Goal: Task Accomplishment & Management: Manage account settings

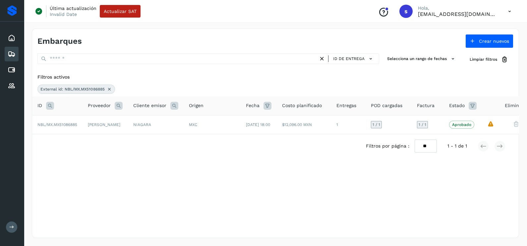
click at [110, 89] on icon at bounding box center [109, 89] width 5 height 5
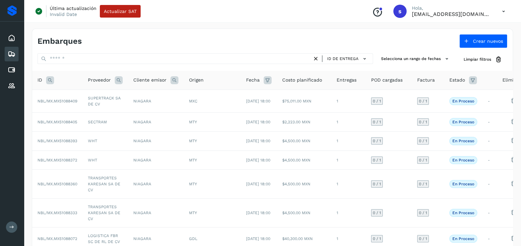
click at [52, 81] on icon at bounding box center [50, 80] width 8 height 8
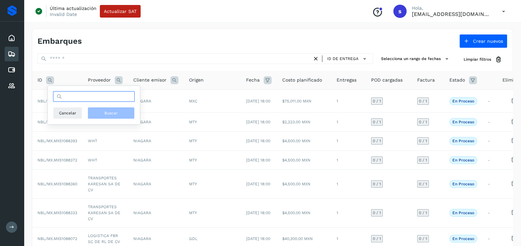
click at [76, 96] on input "text" at bounding box center [94, 96] width 82 height 11
paste input "**********"
type input "**********"
click at [109, 116] on button "Buscar" at bounding box center [111, 113] width 47 height 12
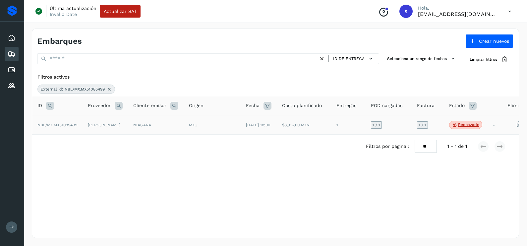
click at [136, 129] on td "NIAGARA" at bounding box center [156, 125] width 56 height 20
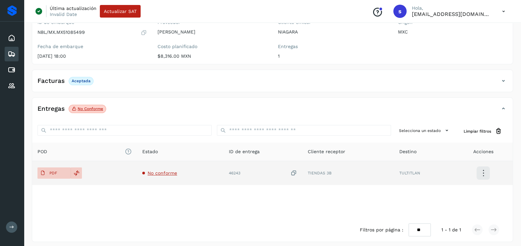
scroll to position [70, 0]
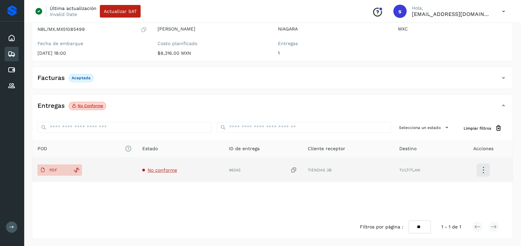
click at [164, 169] on span "No conforme" at bounding box center [163, 169] width 30 height 5
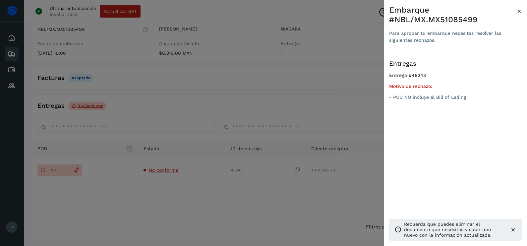
click at [202, 190] on div at bounding box center [263, 123] width 527 height 246
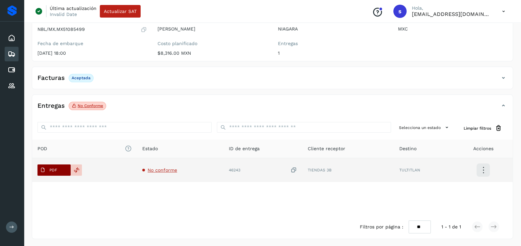
click at [60, 169] on button "PDF" at bounding box center [53, 169] width 33 height 11
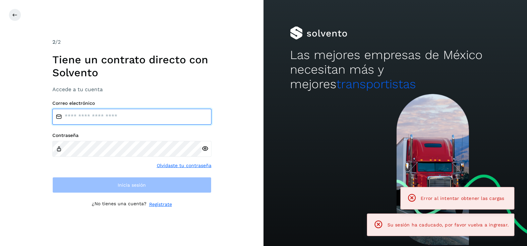
type input "**********"
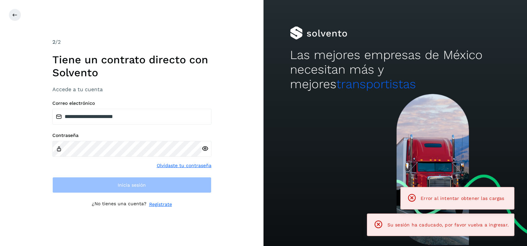
click at [108, 88] on h3 "Accede a tu cuenta" at bounding box center [131, 89] width 159 height 6
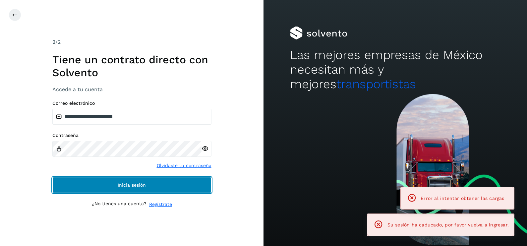
click at [179, 183] on button "Inicia sesión" at bounding box center [131, 185] width 159 height 16
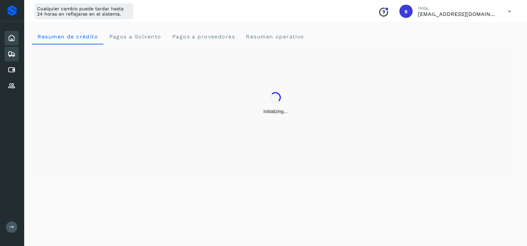
click at [8, 52] on icon at bounding box center [12, 54] width 8 height 8
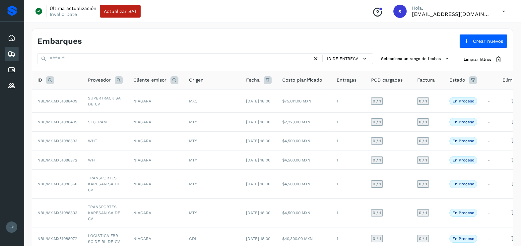
click at [52, 80] on icon at bounding box center [50, 80] width 8 height 8
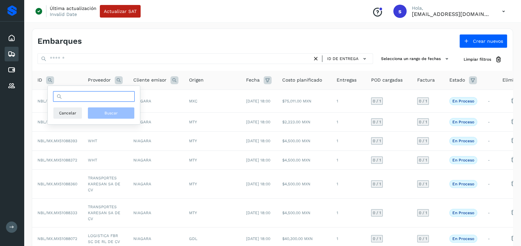
click at [95, 100] on input "text" at bounding box center [94, 96] width 82 height 11
paste input "**********"
type input "**********"
click at [108, 107] on button "Buscar" at bounding box center [111, 113] width 47 height 12
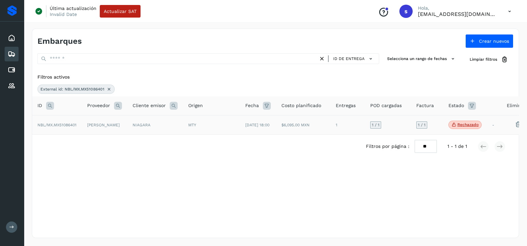
click at [157, 133] on td "NIAGARA" at bounding box center [155, 125] width 56 height 20
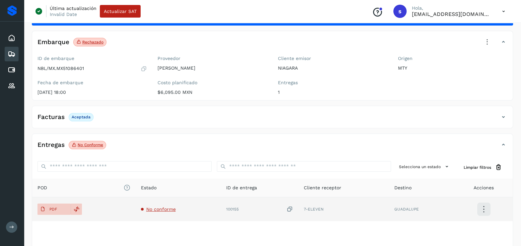
scroll to position [70, 0]
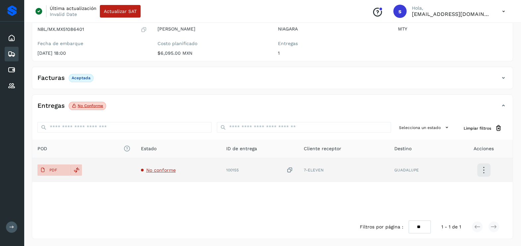
click at [163, 169] on span "No conforme" at bounding box center [161, 169] width 30 height 5
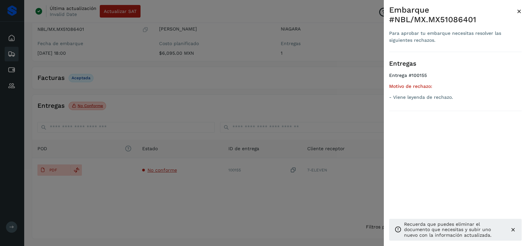
click at [169, 181] on div at bounding box center [263, 123] width 527 height 246
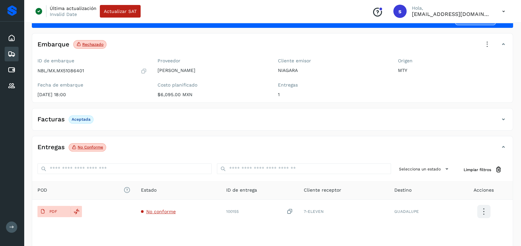
scroll to position [0, 0]
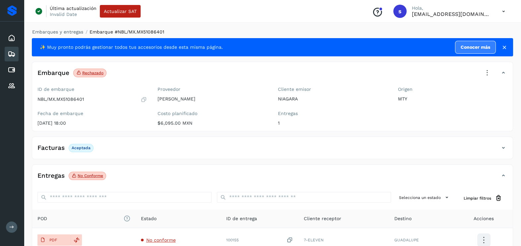
drag, startPoint x: 447, startPoint y: 93, endPoint x: 482, endPoint y: 75, distance: 39.3
click at [482, 75] on icon at bounding box center [487, 73] width 15 height 15
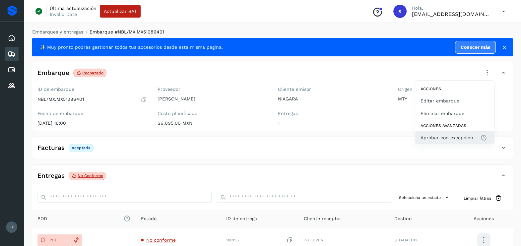
click at [458, 133] on button "Aprobar con excepción" at bounding box center [454, 137] width 79 height 13
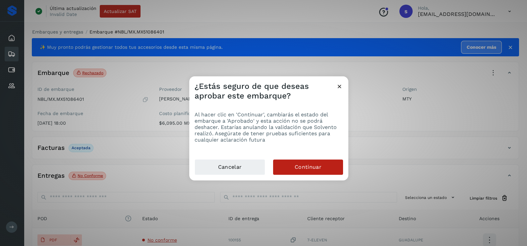
click at [331, 159] on div "Cancelar Continuar" at bounding box center [268, 169] width 159 height 21
click at [320, 166] on span "Continuar" at bounding box center [308, 166] width 27 height 7
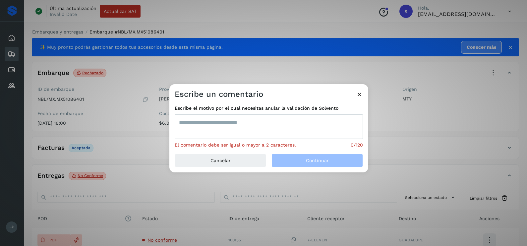
click at [260, 130] on textarea at bounding box center [269, 126] width 188 height 25
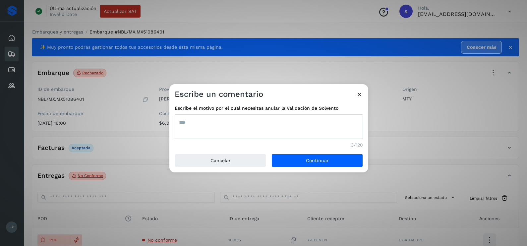
type textarea "***"
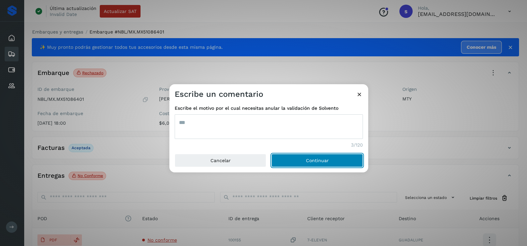
click at [272, 154] on button "Continuar" at bounding box center [318, 160] width 92 height 13
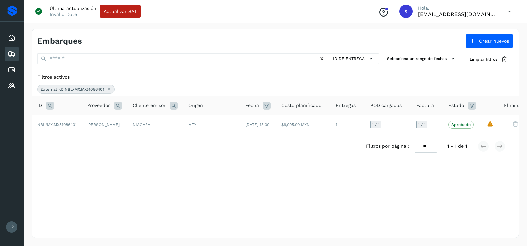
click at [104, 87] on span "External id: NBL/MX.MX51086401" at bounding box center [72, 89] width 64 height 6
click at [109, 86] on div "External id: NBL/MX.MX51086401" at bounding box center [75, 89] width 77 height 9
click at [51, 104] on icon at bounding box center [50, 106] width 8 height 8
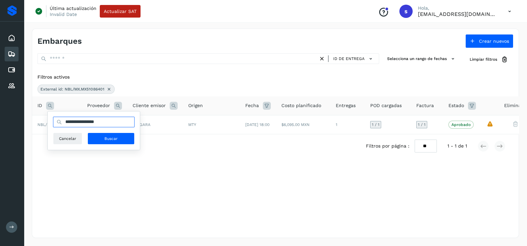
drag, startPoint x: 115, startPoint y: 118, endPoint x: 122, endPoint y: 123, distance: 7.8
click at [120, 122] on input "**********" at bounding box center [94, 122] width 82 height 11
click at [0, 119] on html "**********" at bounding box center [263, 123] width 527 height 246
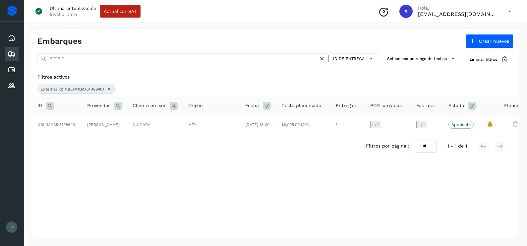
click at [111, 88] on icon at bounding box center [108, 89] width 5 height 5
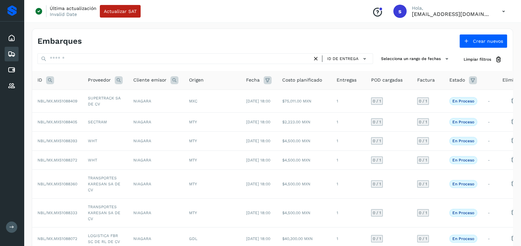
click at [49, 77] on icon at bounding box center [50, 80] width 8 height 8
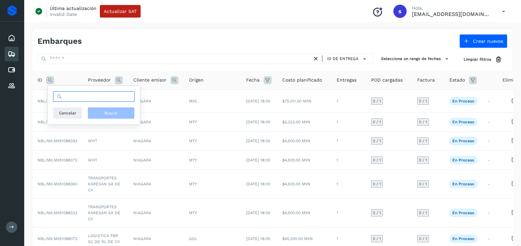
click at [95, 98] on input "text" at bounding box center [94, 96] width 82 height 11
paste input "**********"
type input "**********"
click at [114, 111] on span "Buscar" at bounding box center [110, 113] width 13 height 6
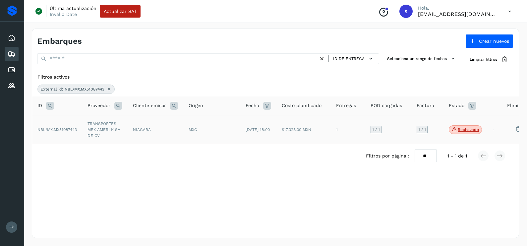
click at [102, 128] on td "TRANSPORTES MEX AMERI K SA DE CV" at bounding box center [104, 129] width 45 height 29
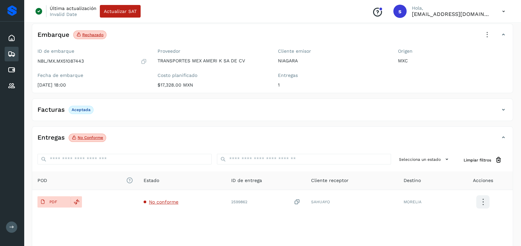
scroll to position [70, 0]
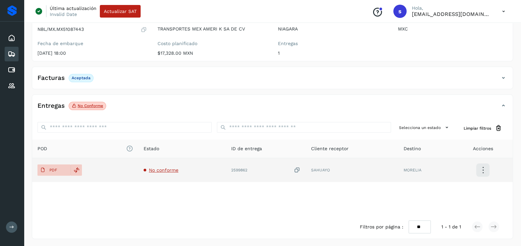
click at [166, 168] on span "No conforme" at bounding box center [164, 169] width 30 height 5
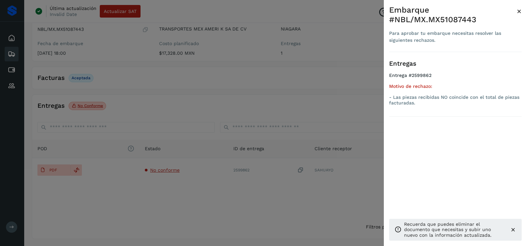
click at [272, 101] on div at bounding box center [263, 123] width 527 height 246
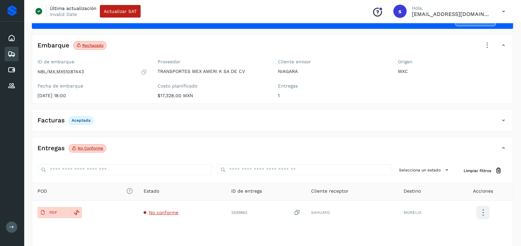
scroll to position [0, 0]
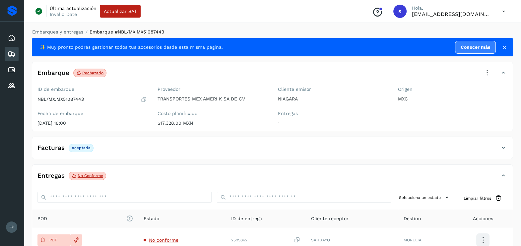
click at [485, 68] on icon at bounding box center [487, 73] width 15 height 15
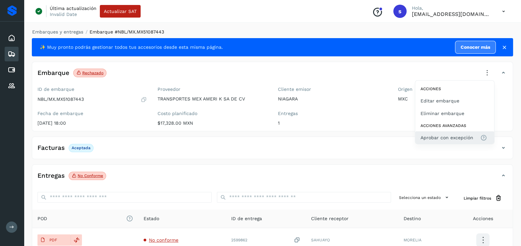
click at [460, 137] on span "Aprobar con excepción" at bounding box center [446, 137] width 53 height 7
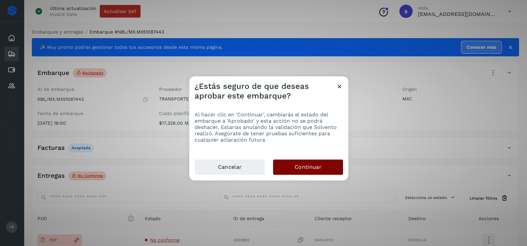
click at [317, 168] on span "Continuar" at bounding box center [308, 166] width 27 height 7
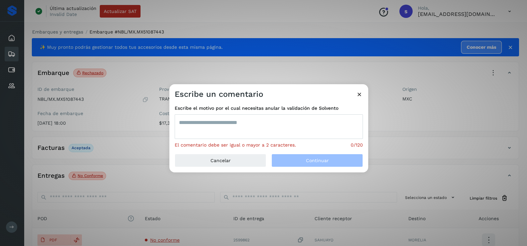
click at [265, 128] on textarea at bounding box center [269, 126] width 188 height 25
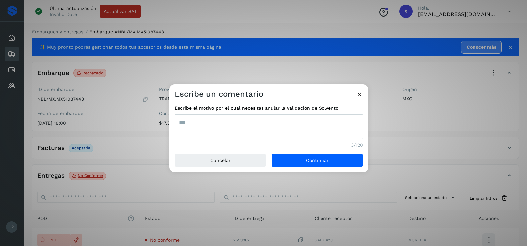
type textarea "***"
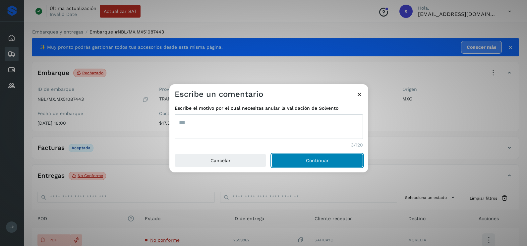
click at [272, 154] on button "Continuar" at bounding box center [318, 160] width 92 height 13
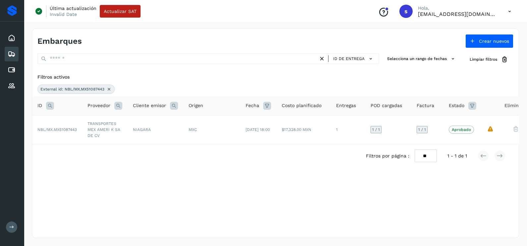
click at [108, 87] on icon at bounding box center [108, 89] width 5 height 5
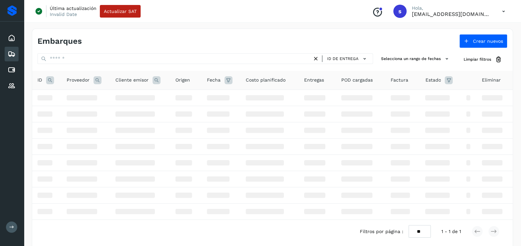
drag, startPoint x: 51, startPoint y: 81, endPoint x: 57, endPoint y: 82, distance: 5.5
click at [53, 81] on icon at bounding box center [50, 80] width 8 height 8
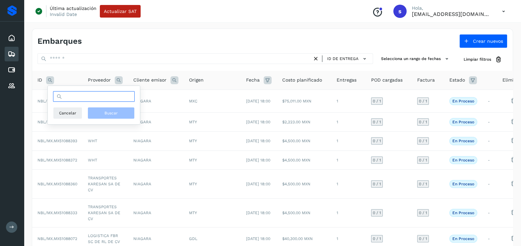
click at [86, 99] on input "text" at bounding box center [94, 96] width 82 height 11
paste input "**********"
type input "**********"
click at [106, 110] on span "Buscar" at bounding box center [110, 113] width 13 height 6
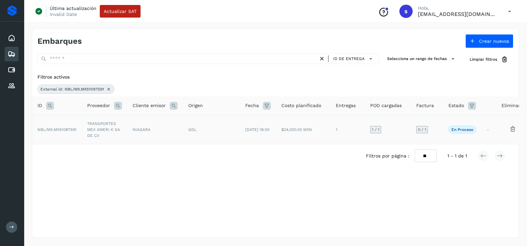
click at [124, 121] on td "TRANSPORTES MEX AMERI K SA DE CV" at bounding box center [104, 129] width 45 height 29
click at [108, 87] on icon at bounding box center [108, 89] width 5 height 5
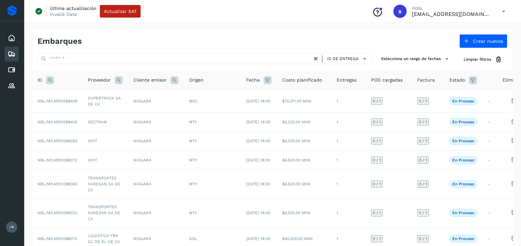
click at [47, 79] on icon at bounding box center [50, 80] width 8 height 8
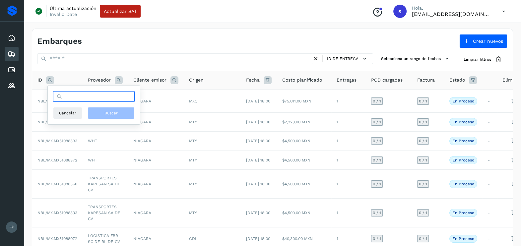
click at [73, 98] on input "text" at bounding box center [94, 96] width 82 height 11
paste input "**********"
type input "**********"
click at [121, 111] on button "Buscar" at bounding box center [111, 113] width 47 height 12
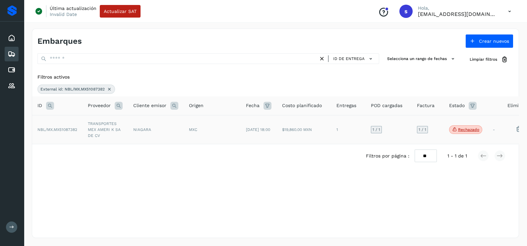
click at [101, 128] on td "TRANSPORTES MEX AMERI K SA DE CV" at bounding box center [105, 129] width 45 height 29
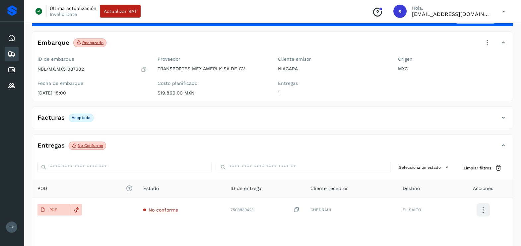
scroll to position [70, 0]
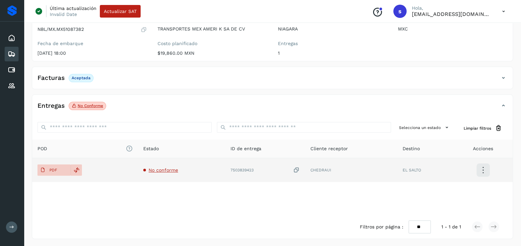
click at [161, 169] on span "No conforme" at bounding box center [164, 169] width 30 height 5
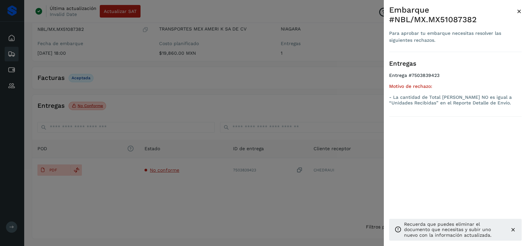
click at [269, 213] on div at bounding box center [263, 123] width 527 height 246
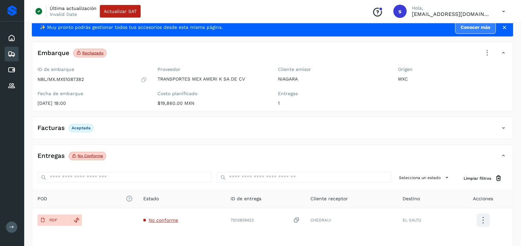
scroll to position [0, 0]
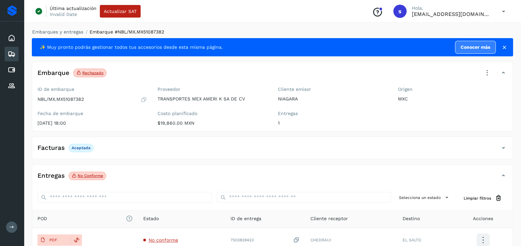
click at [485, 74] on icon at bounding box center [487, 73] width 15 height 15
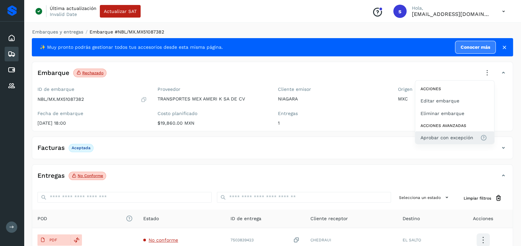
click at [454, 134] on span "Aprobar con excepción" at bounding box center [446, 137] width 53 height 7
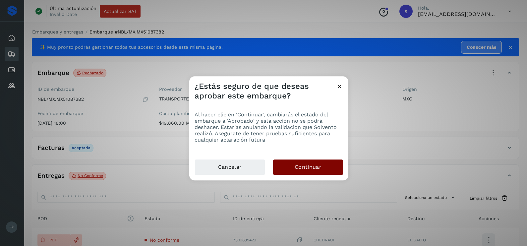
click at [300, 162] on button "Continuar" at bounding box center [308, 166] width 70 height 15
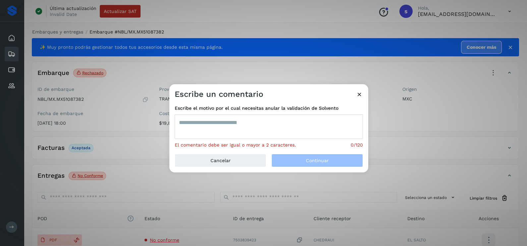
click at [241, 131] on textarea at bounding box center [269, 126] width 188 height 25
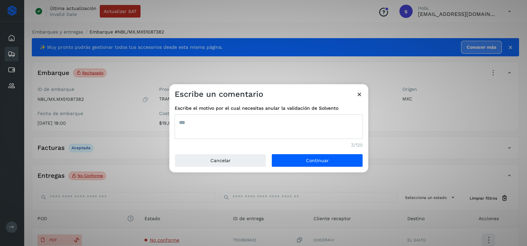
type textarea "***"
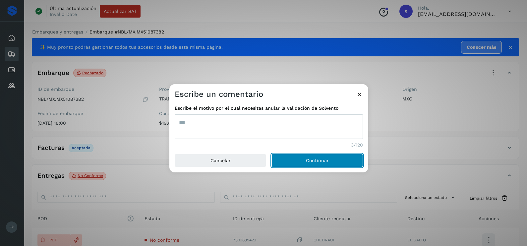
click at [272, 154] on button "Continuar" at bounding box center [318, 160] width 92 height 13
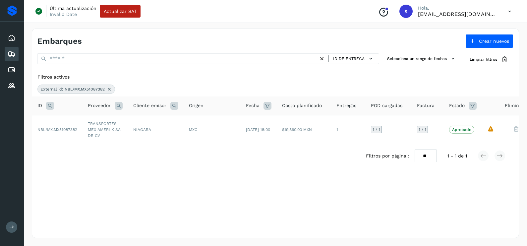
click at [51, 104] on icon at bounding box center [50, 106] width 8 height 8
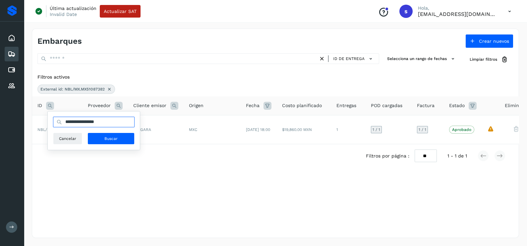
drag, startPoint x: 134, startPoint y: 124, endPoint x: 111, endPoint y: 119, distance: 23.7
click at [111, 119] on input "**********" at bounding box center [94, 122] width 82 height 11
drag, startPoint x: 116, startPoint y: 120, endPoint x: 48, endPoint y: 117, distance: 68.4
click at [48, 117] on div "**********" at bounding box center [94, 130] width 92 height 38
paste input "text"
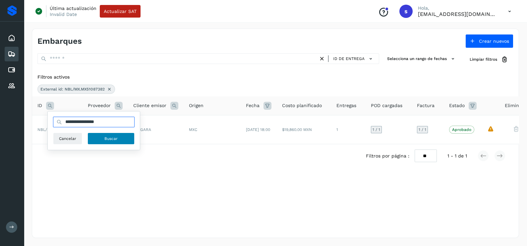
type input "**********"
click at [119, 136] on button "Buscar" at bounding box center [111, 139] width 47 height 12
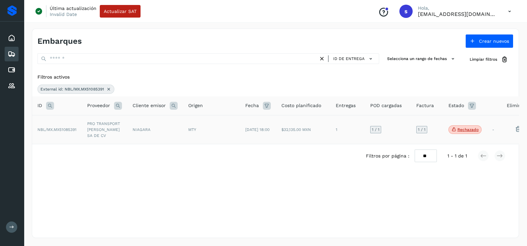
click at [112, 124] on td "PRO TRANSPORT [PERSON_NAME] SA DE CV" at bounding box center [104, 129] width 45 height 29
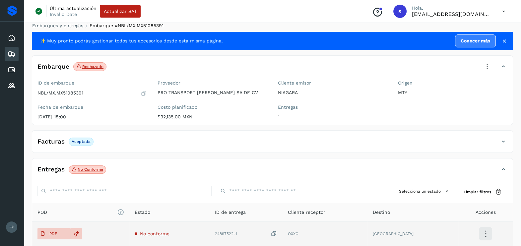
scroll to position [70, 0]
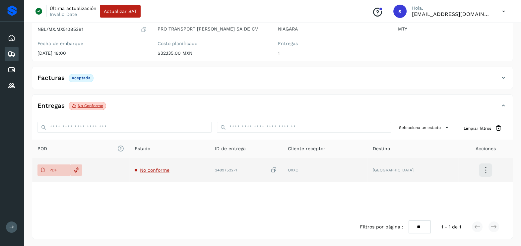
click at [161, 169] on span "No conforme" at bounding box center [155, 169] width 30 height 5
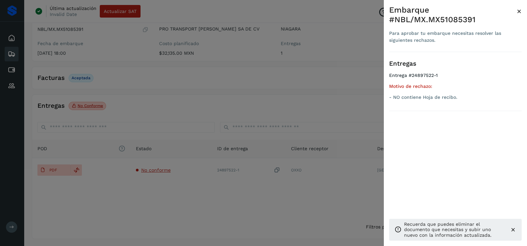
click at [191, 192] on div at bounding box center [263, 123] width 527 height 246
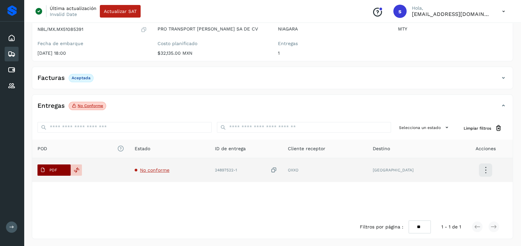
click at [69, 168] on button "PDF" at bounding box center [53, 169] width 33 height 11
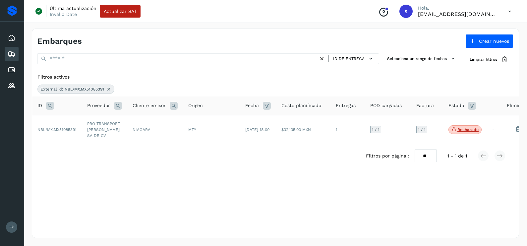
click at [106, 90] on icon at bounding box center [108, 89] width 5 height 5
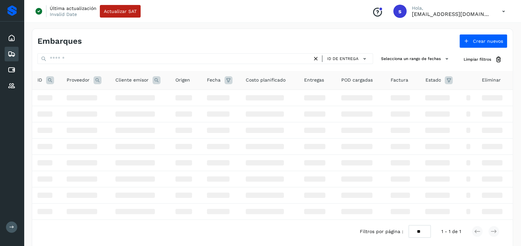
click at [54, 81] on icon at bounding box center [50, 80] width 8 height 8
drag, startPoint x: 84, startPoint y: 96, endPoint x: 79, endPoint y: 98, distance: 5.2
click at [79, 98] on input "text" at bounding box center [94, 96] width 82 height 11
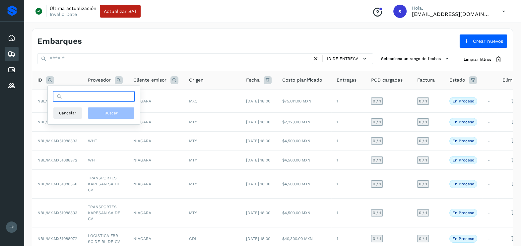
paste input "**********"
type input "**********"
click at [101, 109] on button "Buscar" at bounding box center [111, 113] width 47 height 12
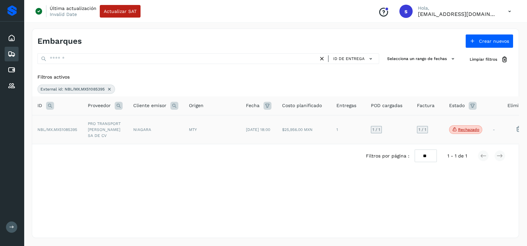
click at [130, 133] on td "NIAGARA" at bounding box center [156, 129] width 56 height 29
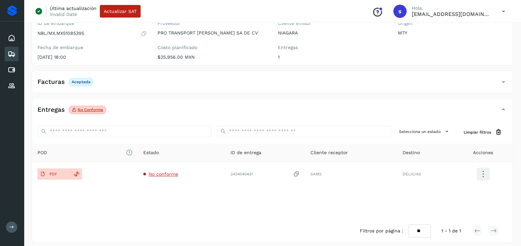
scroll to position [70, 0]
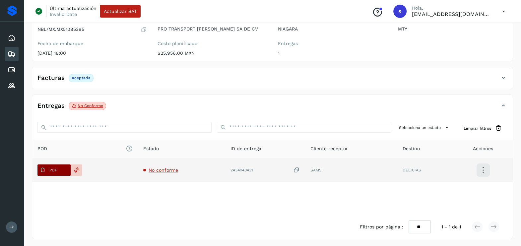
click at [58, 171] on span "PDF" at bounding box center [48, 170] width 22 height 11
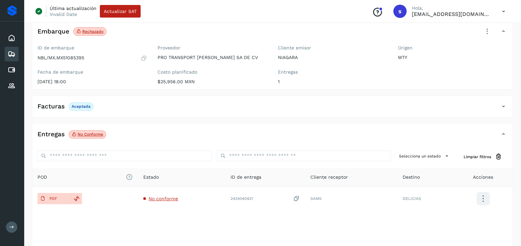
scroll to position [29, 0]
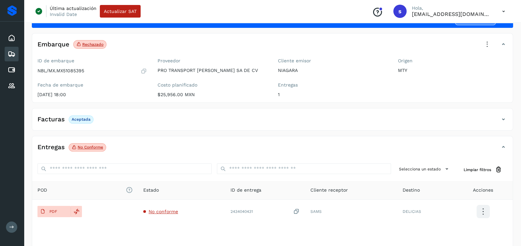
click at [482, 45] on icon at bounding box center [487, 44] width 15 height 15
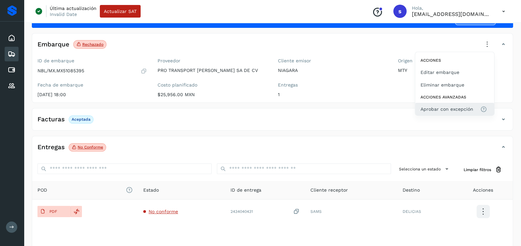
click at [442, 106] on span "Aprobar con excepción" at bounding box center [446, 108] width 53 height 7
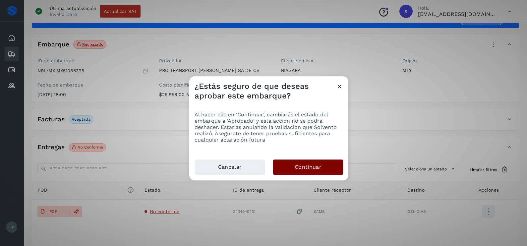
click at [323, 168] on button "Continuar" at bounding box center [308, 166] width 70 height 15
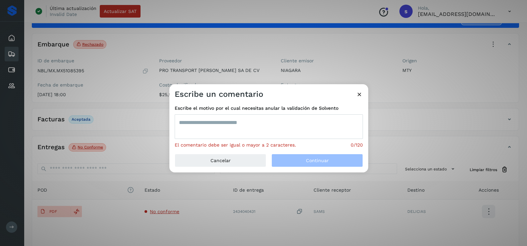
click at [264, 123] on textarea at bounding box center [269, 126] width 188 height 25
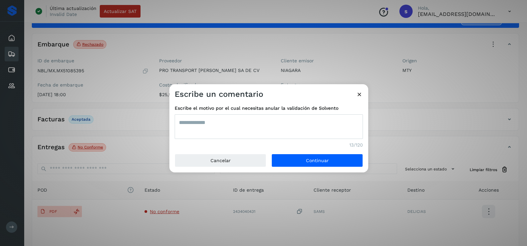
type textarea "**********"
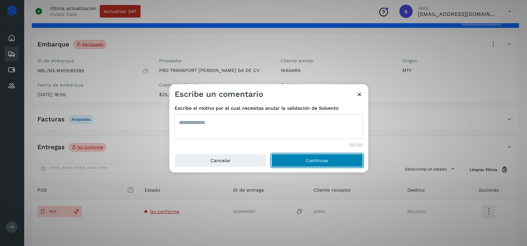
click at [272, 154] on button "Continuar" at bounding box center [318, 160] width 92 height 13
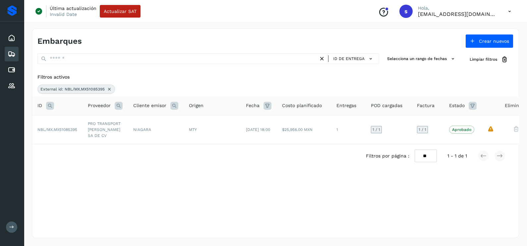
click at [108, 89] on icon at bounding box center [109, 89] width 5 height 5
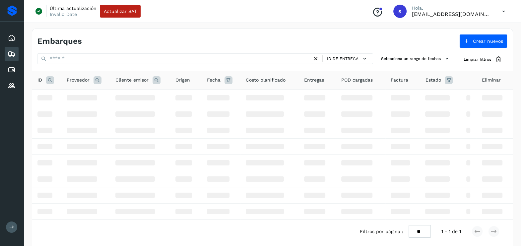
click at [50, 82] on icon at bounding box center [50, 80] width 8 height 8
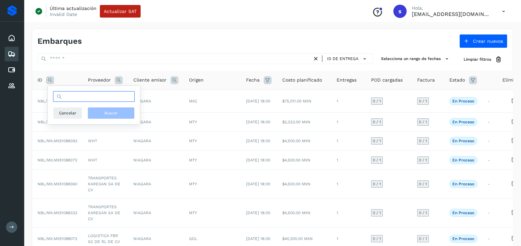
click at [93, 97] on input "text" at bounding box center [94, 96] width 82 height 11
paste input "**********"
type input "**********"
click at [119, 113] on button "Buscar" at bounding box center [111, 113] width 47 height 12
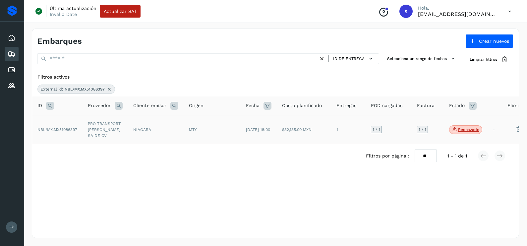
click at [109, 124] on td "PRO TRANSPORT [PERSON_NAME] SA DE CV" at bounding box center [105, 129] width 45 height 29
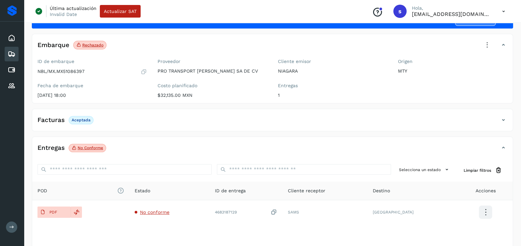
scroll to position [70, 0]
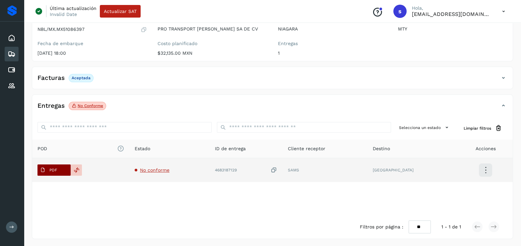
click at [66, 165] on button "PDF" at bounding box center [53, 169] width 33 height 11
click at [277, 167] on icon at bounding box center [274, 170] width 7 height 7
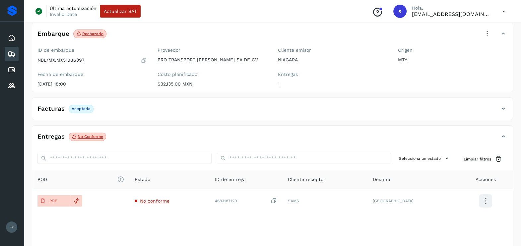
scroll to position [0, 0]
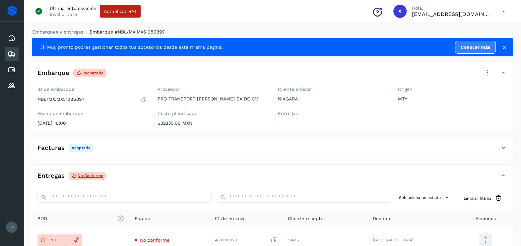
click at [487, 73] on icon at bounding box center [487, 73] width 15 height 15
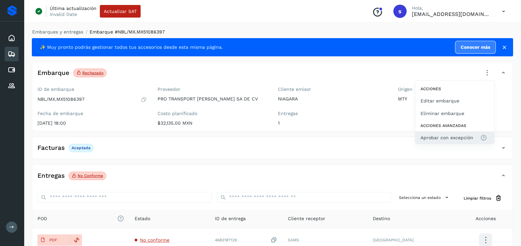
click at [444, 135] on span "Aprobar con excepción" at bounding box center [446, 137] width 53 height 7
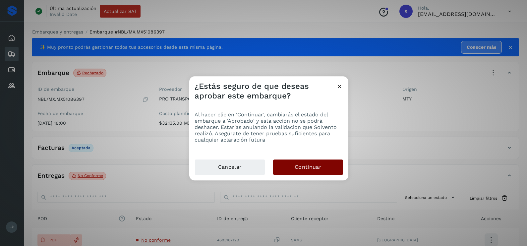
click at [309, 165] on span "Continuar" at bounding box center [308, 166] width 27 height 7
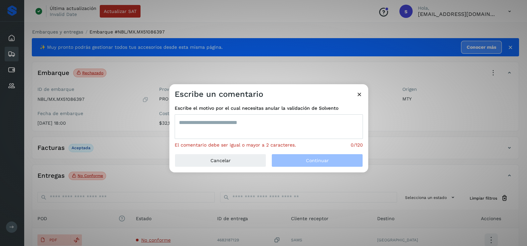
click at [254, 128] on textarea at bounding box center [269, 126] width 188 height 25
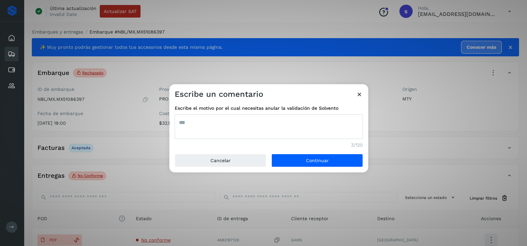
type textarea "***"
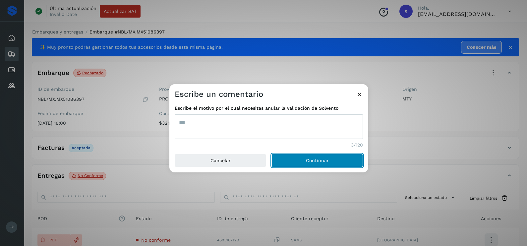
click at [272, 154] on button "Continuar" at bounding box center [318, 160] width 92 height 13
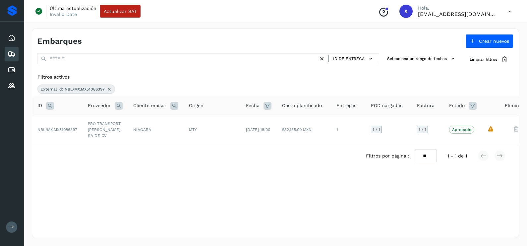
drag, startPoint x: 50, startPoint y: 105, endPoint x: 55, endPoint y: 109, distance: 7.0
click at [51, 105] on icon at bounding box center [50, 106] width 8 height 8
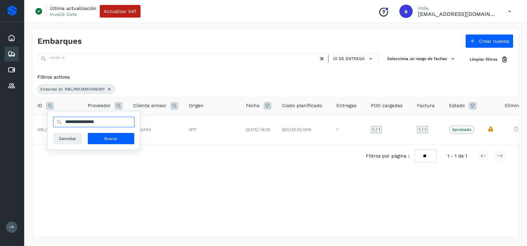
drag, startPoint x: 119, startPoint y: 123, endPoint x: 22, endPoint y: 130, distance: 97.4
click at [22, 130] on div "**********" at bounding box center [263, 123] width 527 height 246
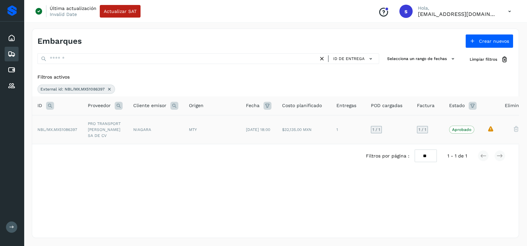
drag, startPoint x: 111, startPoint y: 89, endPoint x: 81, endPoint y: 111, distance: 37.4
click at [111, 88] on icon at bounding box center [109, 89] width 5 height 5
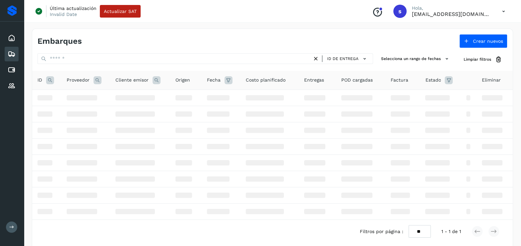
click at [49, 82] on icon at bounding box center [50, 80] width 8 height 8
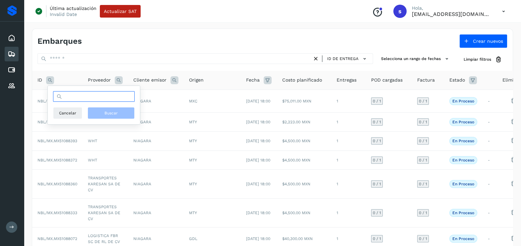
click at [90, 99] on input "text" at bounding box center [94, 96] width 82 height 11
paste input "**********"
type input "**********"
click at [106, 111] on span "Buscar" at bounding box center [110, 113] width 13 height 6
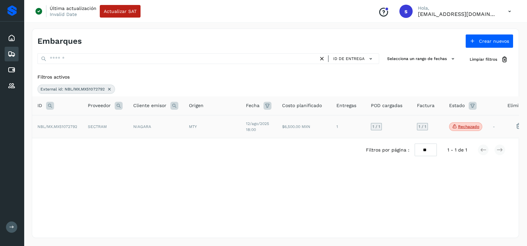
click at [127, 134] on td "SECTRAM" at bounding box center [105, 126] width 45 height 23
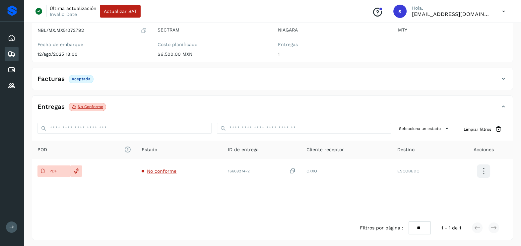
scroll to position [70, 0]
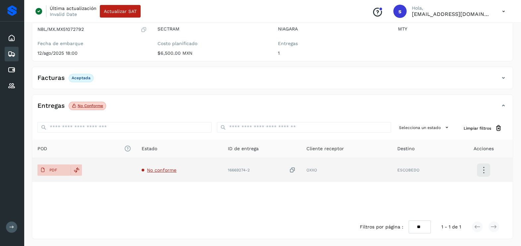
click at [161, 169] on span "No conforme" at bounding box center [162, 169] width 30 height 5
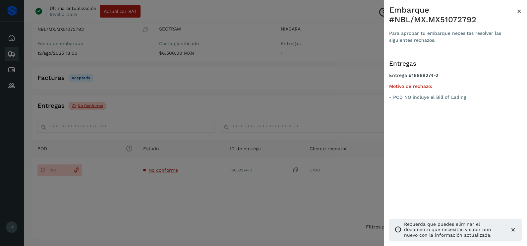
drag, startPoint x: 154, startPoint y: 193, endPoint x: 145, endPoint y: 191, distance: 9.5
click at [154, 193] on div at bounding box center [263, 123] width 527 height 246
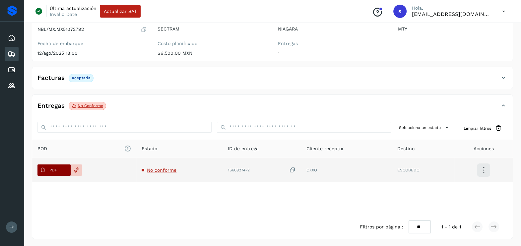
click at [44, 164] on button "PDF" at bounding box center [53, 169] width 33 height 11
click at [291, 167] on icon at bounding box center [292, 170] width 7 height 7
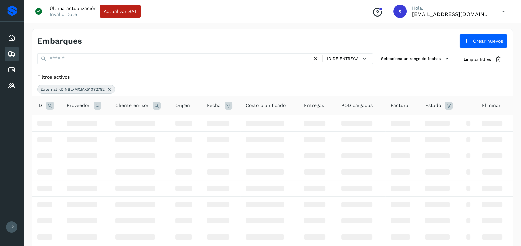
click at [109, 88] on icon at bounding box center [109, 89] width 5 height 5
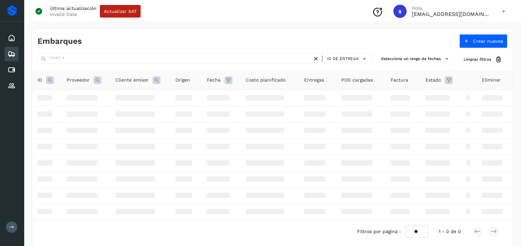
click at [51, 81] on icon at bounding box center [50, 80] width 8 height 8
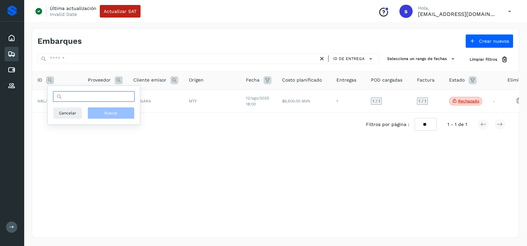
click at [73, 99] on input "text" at bounding box center [94, 96] width 82 height 11
paste input "**********"
type input "**********"
click at [103, 115] on button "Buscar" at bounding box center [111, 113] width 47 height 12
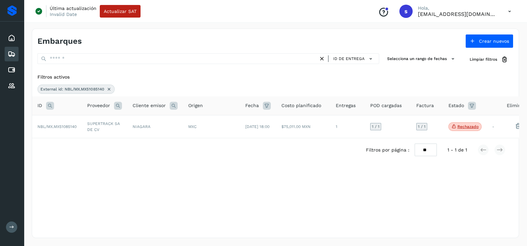
click at [101, 124] on td "SUPERTRACK SA DE CV" at bounding box center [104, 126] width 45 height 23
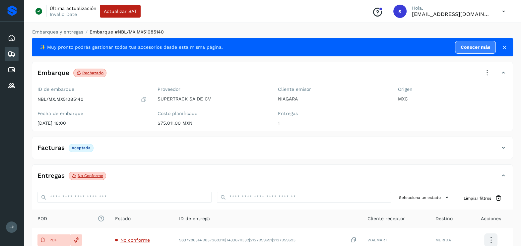
click at [486, 70] on icon at bounding box center [487, 73] width 15 height 15
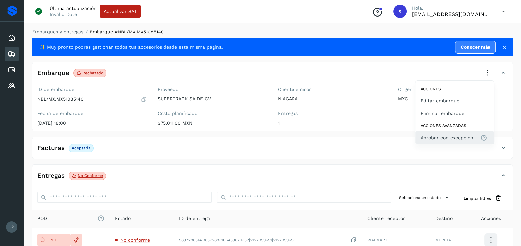
click at [452, 136] on span "Aprobar con excepción" at bounding box center [446, 137] width 53 height 7
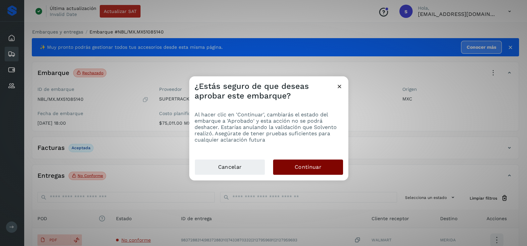
click at [301, 167] on span "Continuar" at bounding box center [308, 166] width 27 height 7
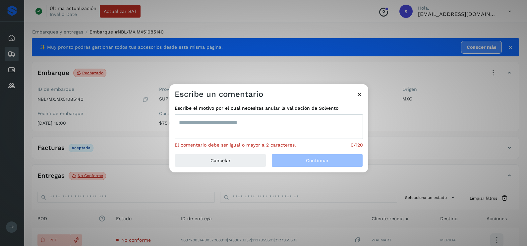
click at [237, 122] on textarea at bounding box center [269, 126] width 188 height 25
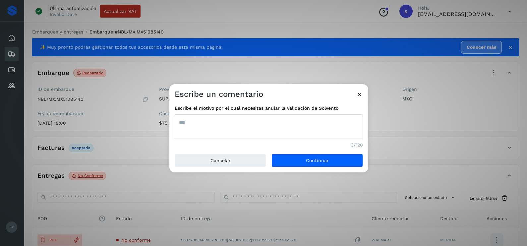
type textarea "***"
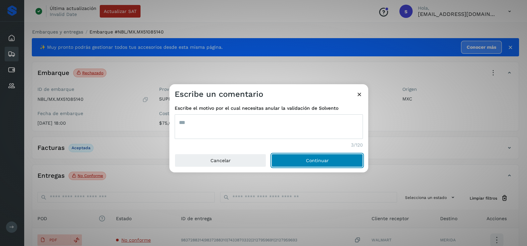
click at [272, 154] on button "Continuar" at bounding box center [318, 160] width 92 height 13
